Goal: Task Accomplishment & Management: Use online tool/utility

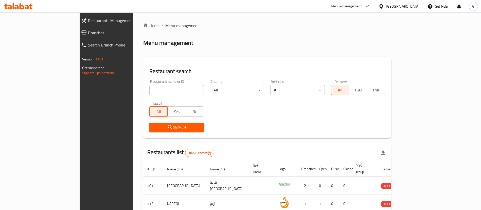
click at [149, 86] on input "search" at bounding box center [176, 90] width 54 height 10
type input "[GEOGRAPHIC_DATA]"
click button "Search" at bounding box center [176, 126] width 54 height 9
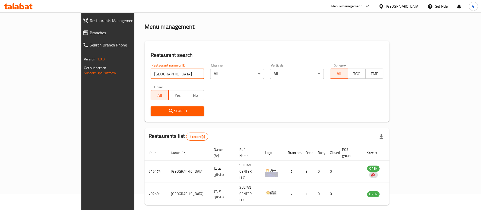
scroll to position [25, 0]
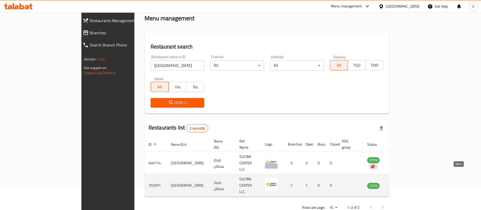
click at [400, 182] on icon "enhanced table" at bounding box center [397, 185] width 6 height 6
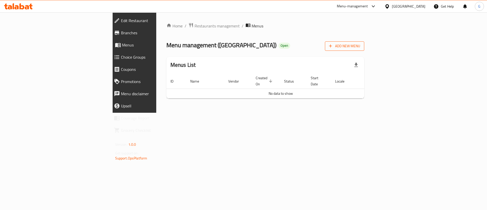
click at [333, 48] on icon "button" at bounding box center [330, 45] width 5 height 5
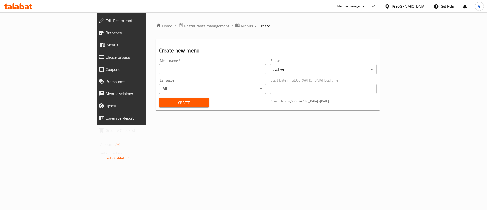
click at [234, 71] on input "text" at bounding box center [212, 69] width 107 height 10
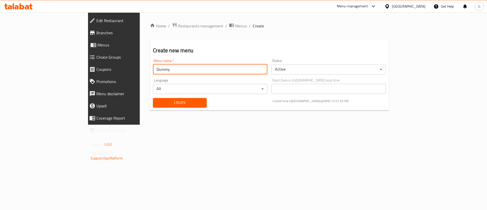
type input "Dummy"
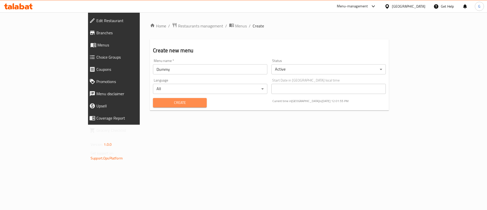
click at [165, 102] on span "Create" at bounding box center [179, 102] width 45 height 6
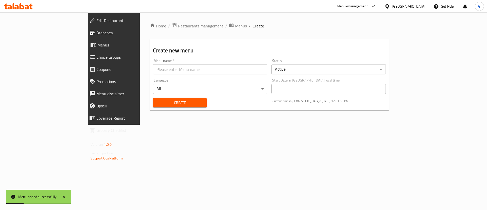
click at [235, 26] on span "Menus" at bounding box center [241, 26] width 12 height 6
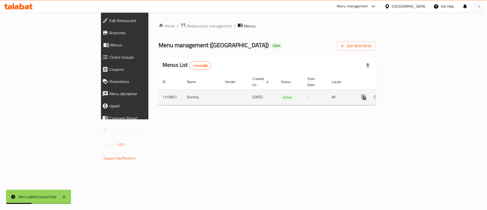
click at [403, 95] on icon "enhanced table" at bounding box center [400, 97] width 5 height 5
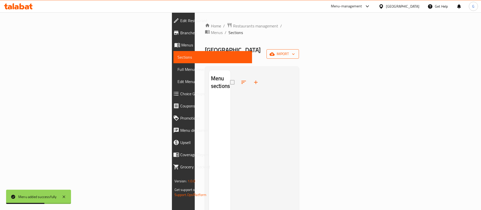
click at [295, 51] on span "import" at bounding box center [282, 54] width 24 height 6
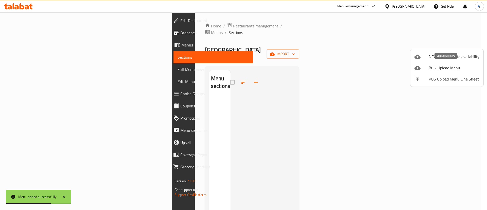
click at [445, 68] on span "Bulk Upload Menu" at bounding box center [453, 68] width 51 height 6
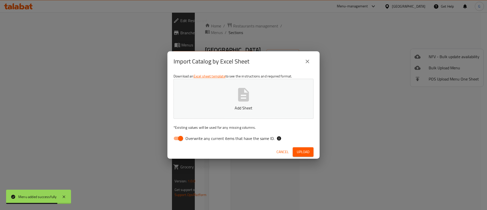
click at [250, 96] on icon "button" at bounding box center [243, 94] width 16 height 16
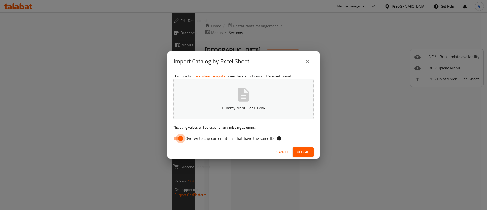
click at [177, 140] on input "Overwrite any current items that have the same ID." at bounding box center [180, 138] width 29 height 10
checkbox input "false"
click at [300, 152] on span "Upload" at bounding box center [303, 152] width 13 height 6
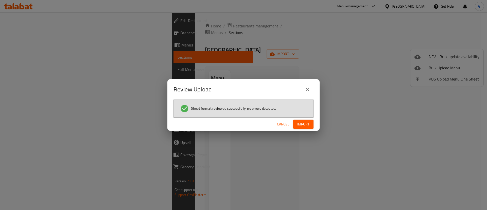
click at [301, 126] on span "Import" at bounding box center [303, 124] width 12 height 6
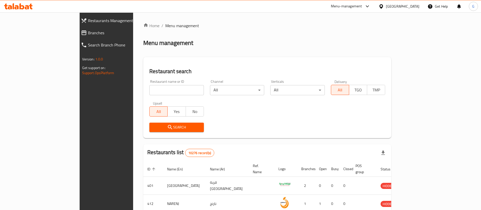
click at [184, 92] on div "Restaurant name or ID Restaurant name or ID" at bounding box center [176, 88] width 61 height 22
click at [182, 89] on input "search" at bounding box center [176, 90] width 54 height 10
type input "pet care"
click button "Search" at bounding box center [176, 126] width 54 height 9
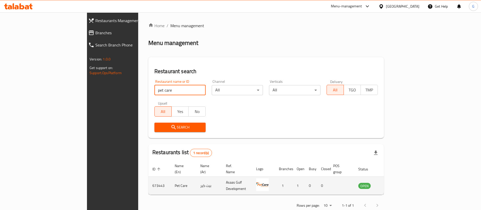
click at [391, 182] on icon "enhanced table" at bounding box center [388, 185] width 6 height 6
